Goal: Task Accomplishment & Management: Manage account settings

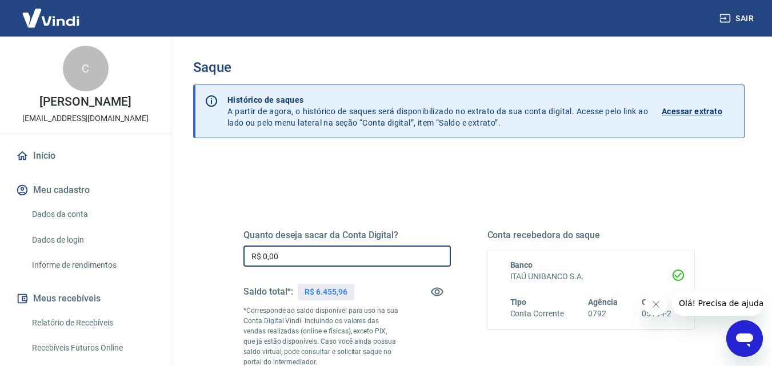
drag, startPoint x: 296, startPoint y: 260, endPoint x: 170, endPoint y: 264, distance: 125.3
click at [170, 264] on div "Sair C [PERSON_NAME] [EMAIL_ADDRESS][DOMAIN_NAME] Início Meu cadastro Dados da …" at bounding box center [386, 183] width 772 height 366
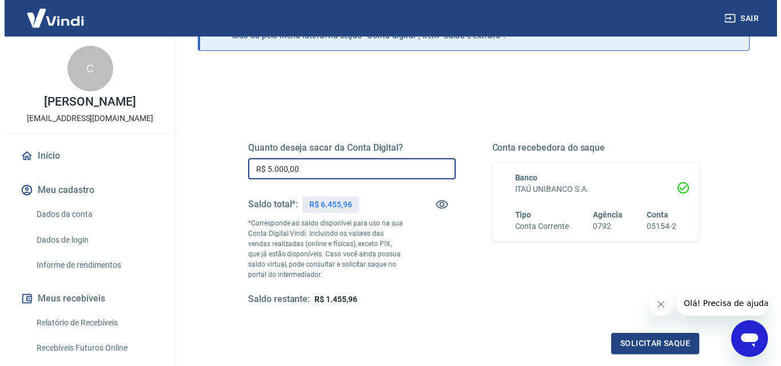
scroll to position [114, 0]
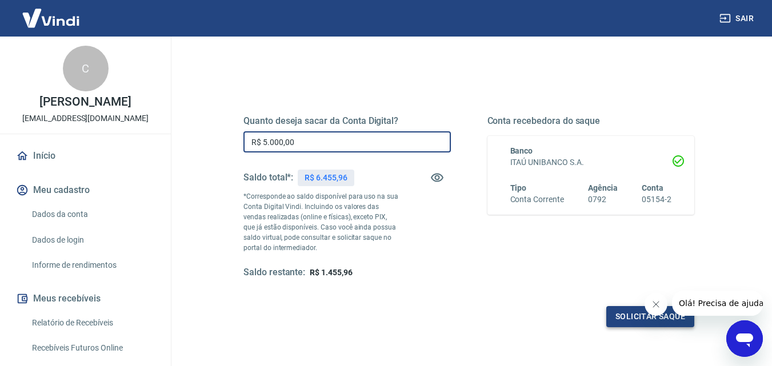
type input "R$ 5.000,00"
click at [619, 317] on button "Solicitar saque" at bounding box center [651, 316] width 88 height 21
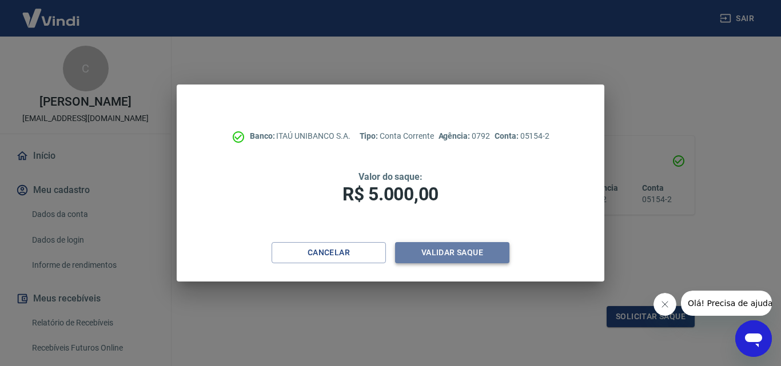
click at [474, 248] on button "Validar saque" at bounding box center [452, 252] width 114 height 21
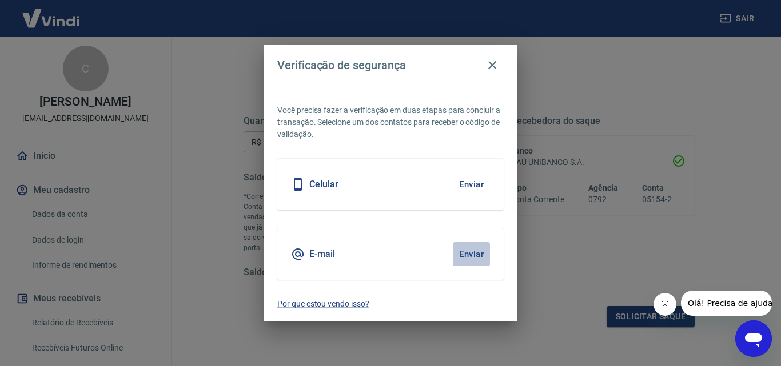
click at [476, 252] on button "Enviar" at bounding box center [471, 254] width 37 height 24
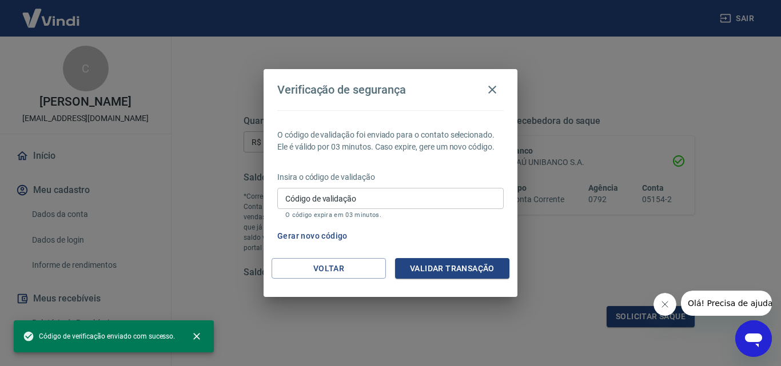
click at [348, 206] on input "Código de validação" at bounding box center [390, 198] width 226 height 21
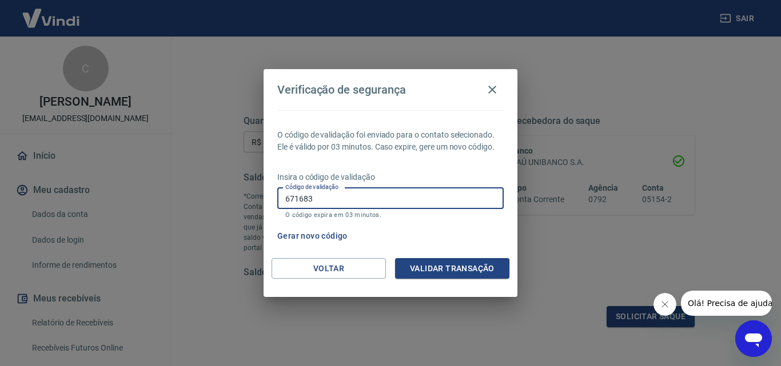
type input "671683"
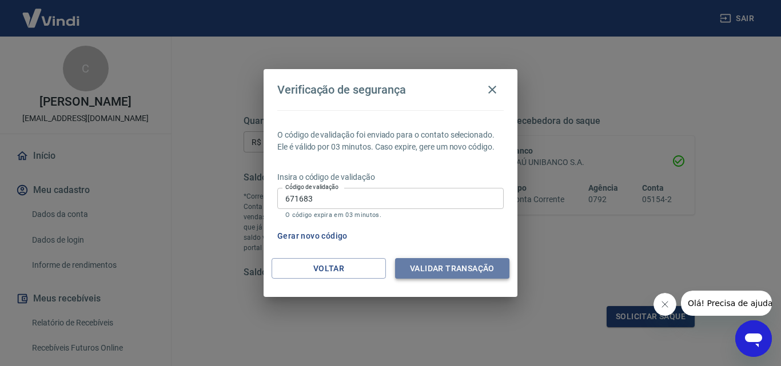
click at [465, 266] on button "Validar transação" at bounding box center [452, 268] width 114 height 21
